Goal: Use online tool/utility: Utilize a website feature to perform a specific function

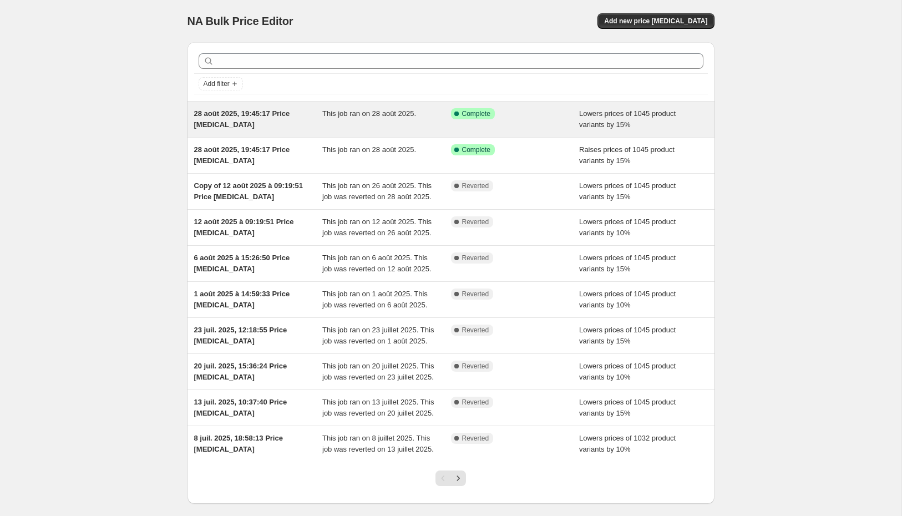
click at [318, 112] on div "28 août 2025, 19:45:17 Price [MEDICAL_DATA]" at bounding box center [258, 119] width 129 height 22
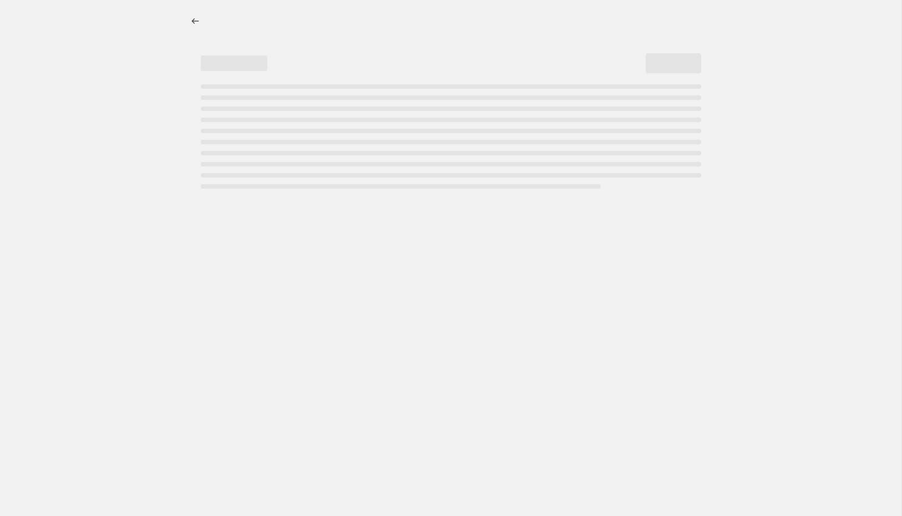
select select "percentage"
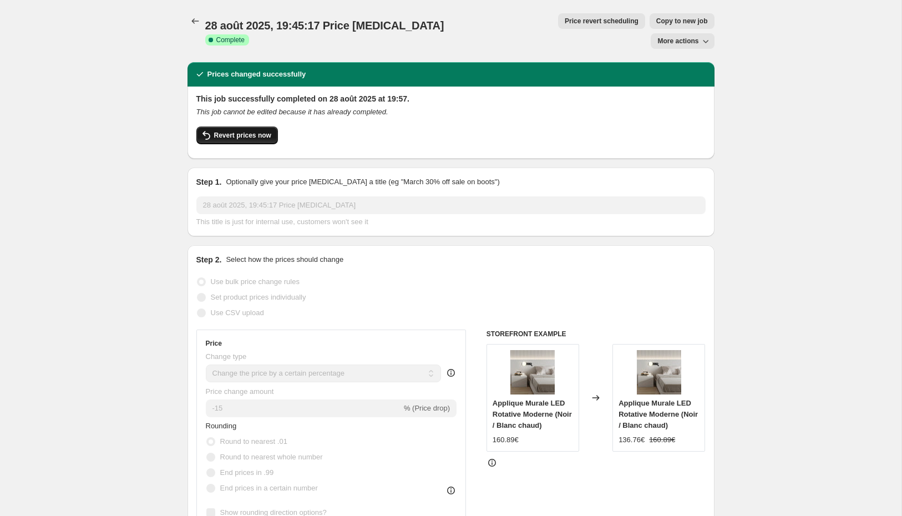
click at [236, 131] on span "Revert prices now" at bounding box center [242, 135] width 57 height 9
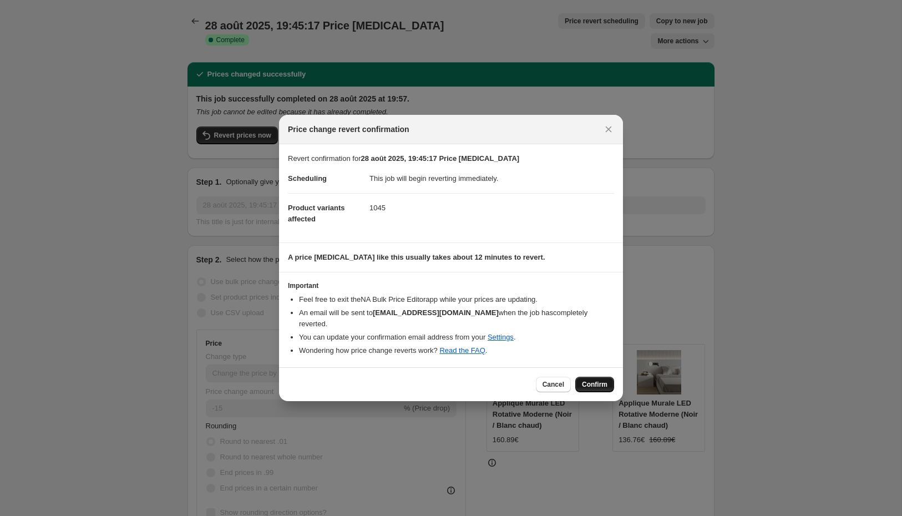
click at [607, 384] on span "Confirm" at bounding box center [595, 384] width 26 height 9
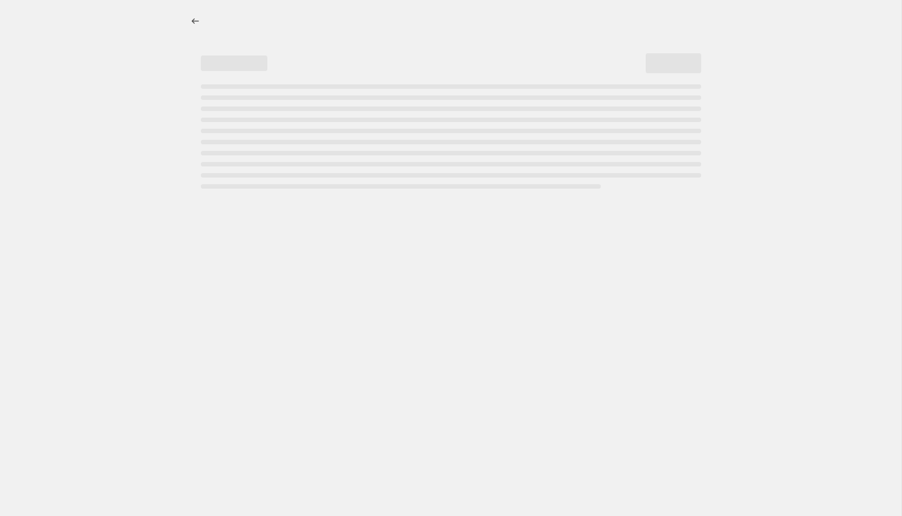
select select "percentage"
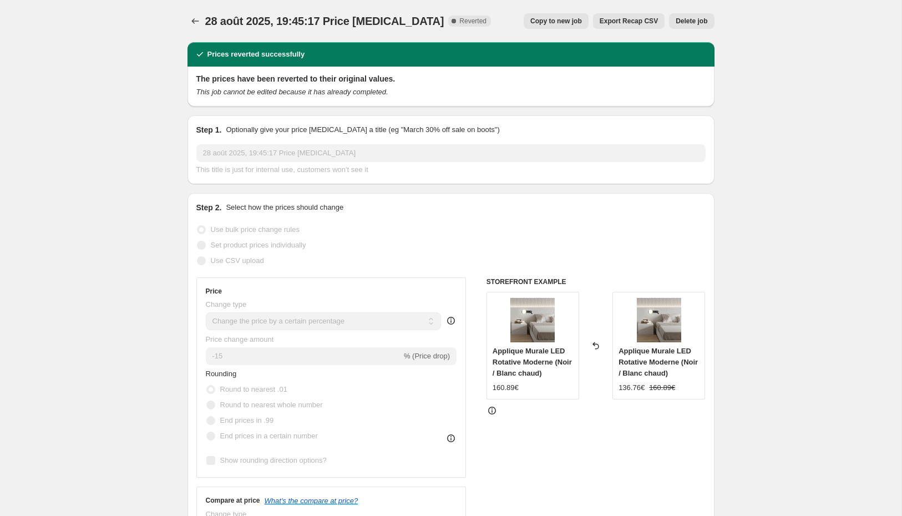
click at [557, 16] on button "Copy to new job" at bounding box center [556, 21] width 65 height 16
select select "percentage"
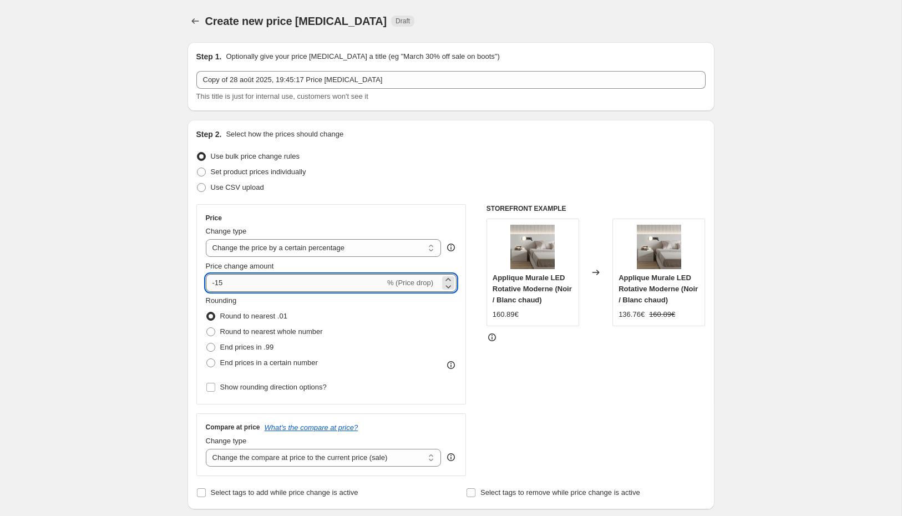
click at [222, 285] on input "-15" at bounding box center [295, 283] width 179 height 18
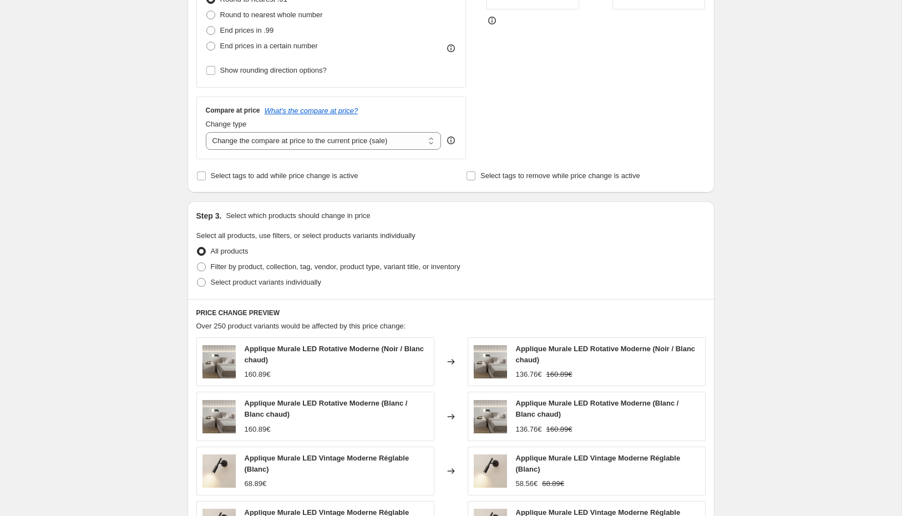
scroll to position [606, 0]
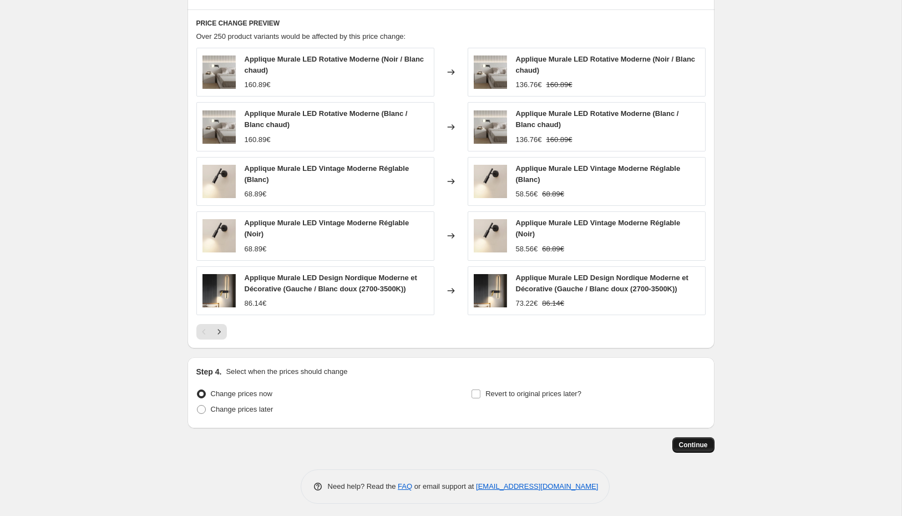
type input "-10"
click at [701, 447] on button "Continue" at bounding box center [693, 445] width 42 height 16
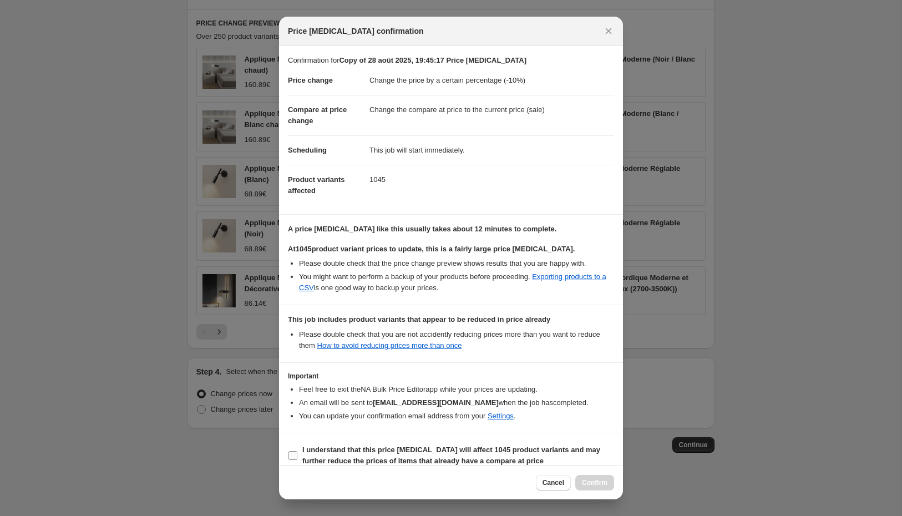
click at [299, 448] on label "I understand that this price [MEDICAL_DATA] will affect 1045 product variants a…" at bounding box center [451, 455] width 326 height 27
click at [297, 451] on input "I understand that this price [MEDICAL_DATA] will affect 1045 product variants a…" at bounding box center [292, 455] width 9 height 9
checkbox input "true"
click at [581, 488] on button "Confirm" at bounding box center [594, 483] width 39 height 16
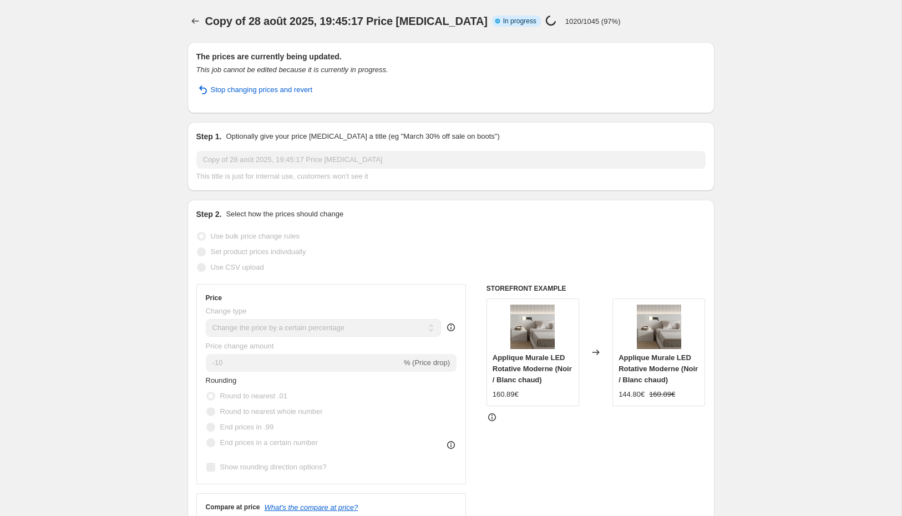
select select "percentage"
